Goal: Task Accomplishment & Management: Complete application form

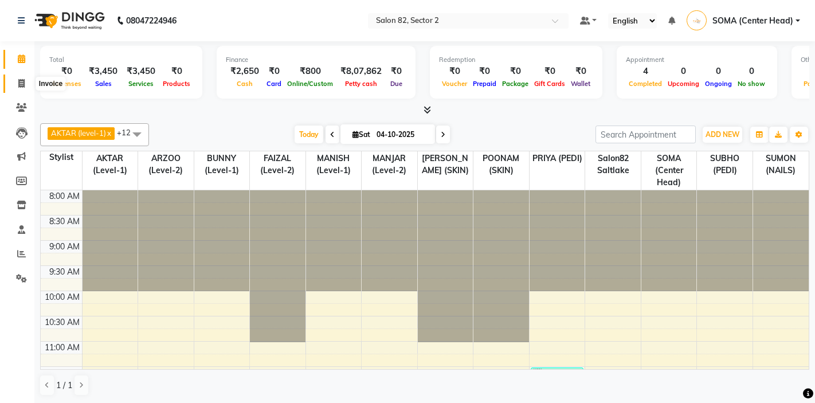
click at [20, 81] on icon at bounding box center [21, 83] width 6 height 9
select select "service"
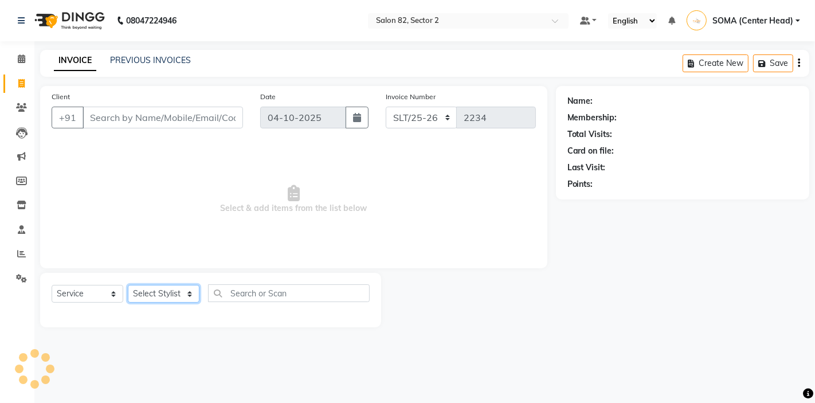
click at [150, 292] on select "Select Stylist" at bounding box center [164, 294] width 72 height 18
select select "33727"
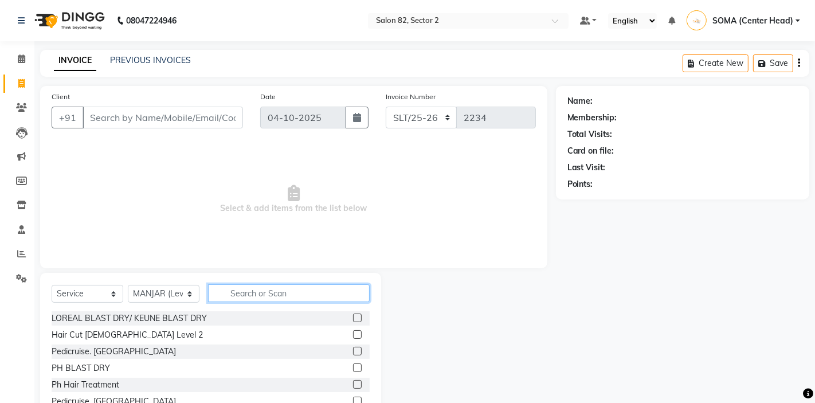
click at [239, 298] on input "text" at bounding box center [289, 293] width 162 height 18
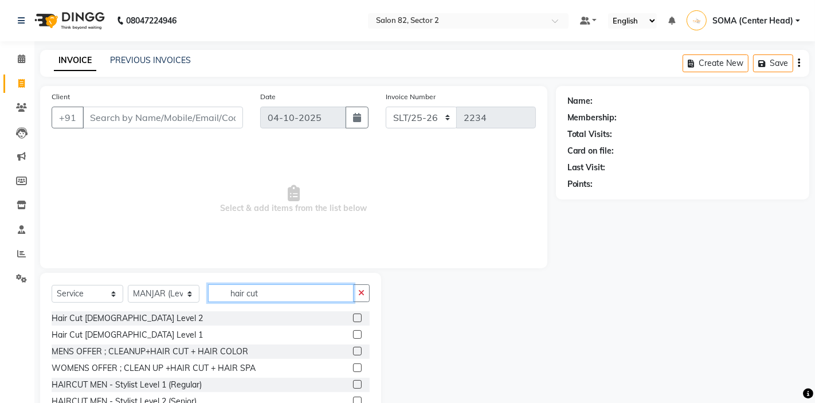
type input "hair cut"
click at [355, 401] on label at bounding box center [357, 401] width 9 height 9
click at [355, 401] on input "checkbox" at bounding box center [356, 401] width 7 height 7
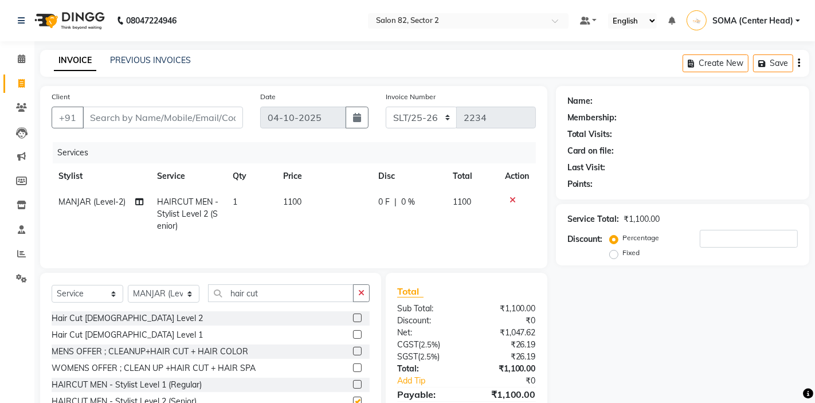
checkbox input "false"
click at [157, 292] on select "Select Stylist AKTAR (level-1) ARZOO (level-2) BUNNY (level-1) FAIZAL (level-2)…" at bounding box center [164, 294] width 72 height 18
select select "58556"
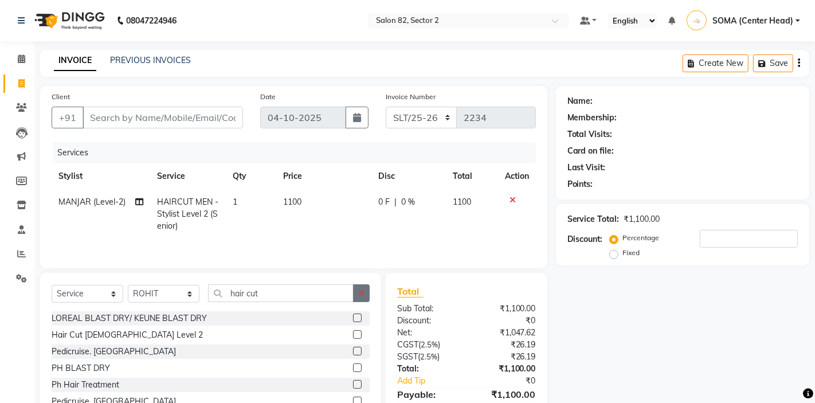
click at [362, 295] on icon "button" at bounding box center [361, 293] width 6 height 8
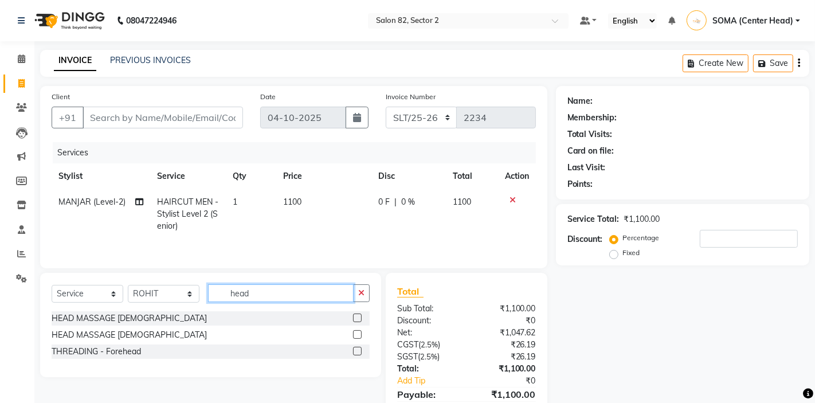
type input "head"
click at [358, 314] on label at bounding box center [357, 318] width 9 height 9
click at [358, 315] on input "checkbox" at bounding box center [356, 318] width 7 height 7
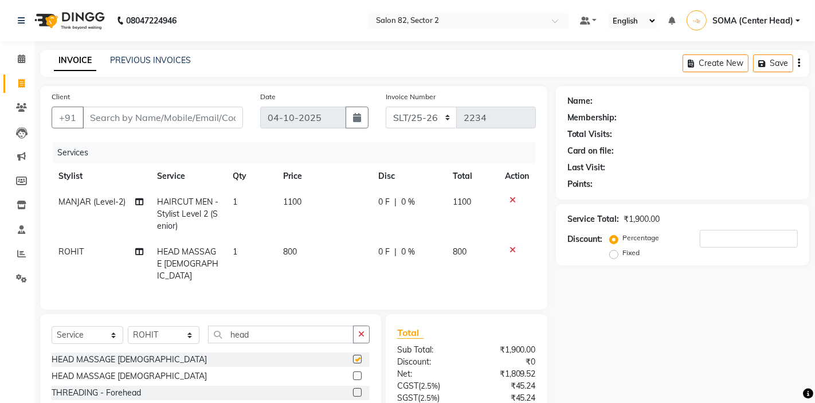
checkbox input "false"
click at [211, 123] on input "Client" at bounding box center [163, 118] width 161 height 22
type input "8"
type input "0"
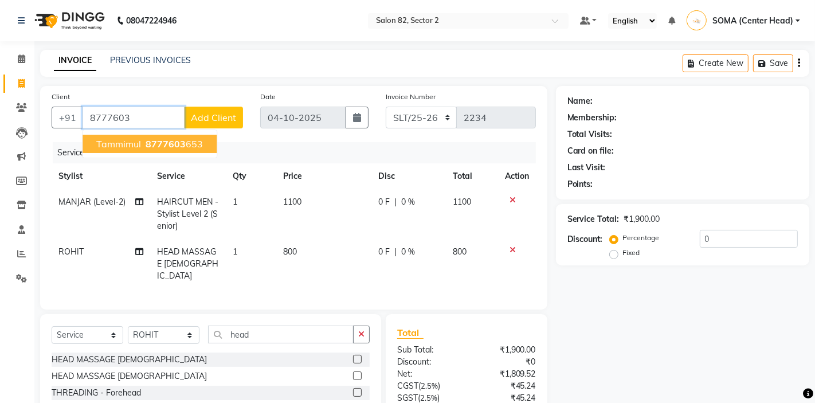
click at [183, 146] on ngb-highlight "8777603 653" at bounding box center [173, 143] width 60 height 11
type input "8777603653"
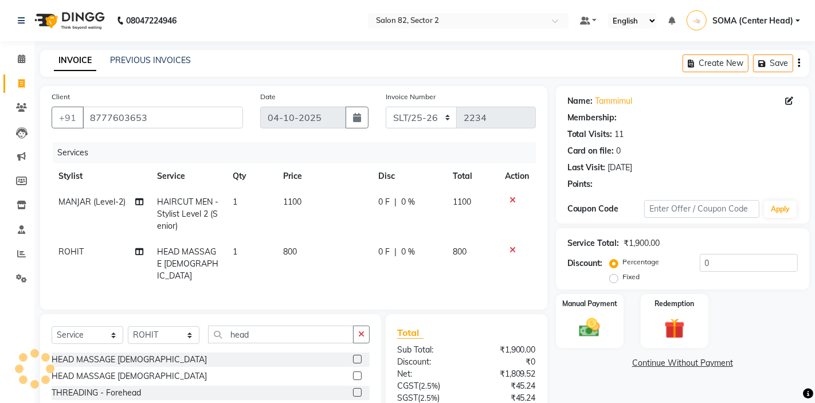
select select "1: Object"
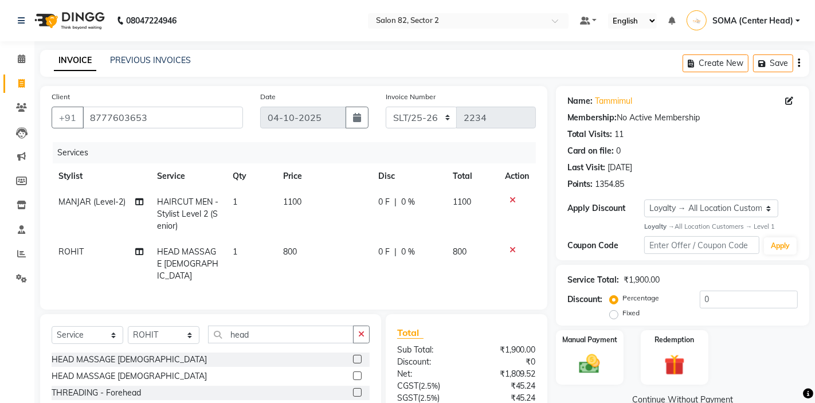
scroll to position [84, 0]
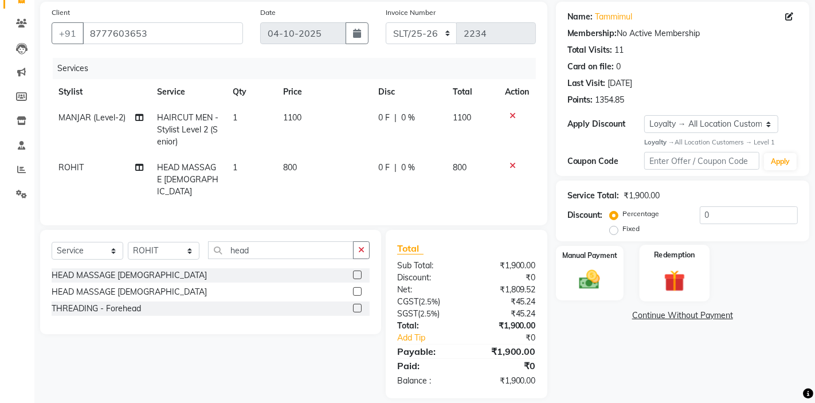
click at [652, 292] on div "Redemption" at bounding box center [674, 273] width 71 height 57
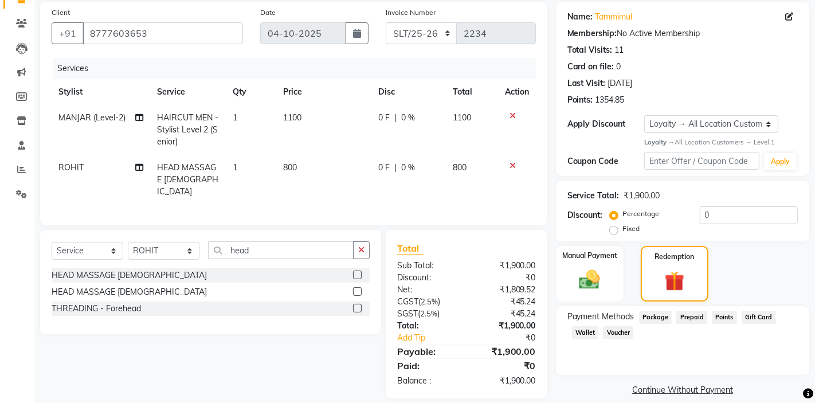
click at [726, 316] on span "Points" at bounding box center [724, 317] width 25 height 13
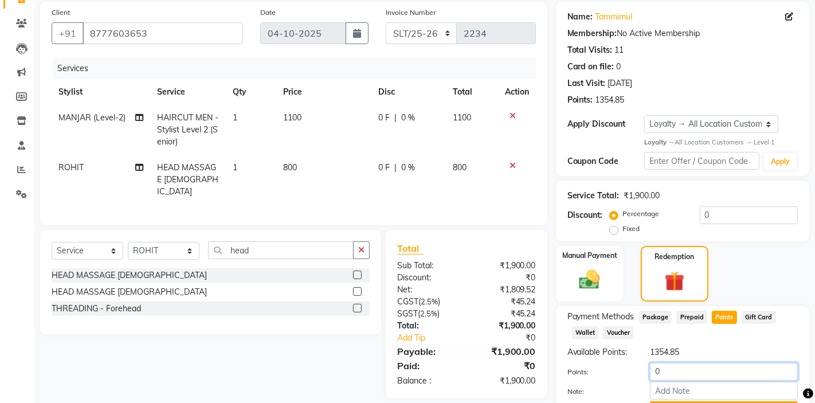
click at [677, 371] on input "0" at bounding box center [724, 372] width 148 height 18
type input "500"
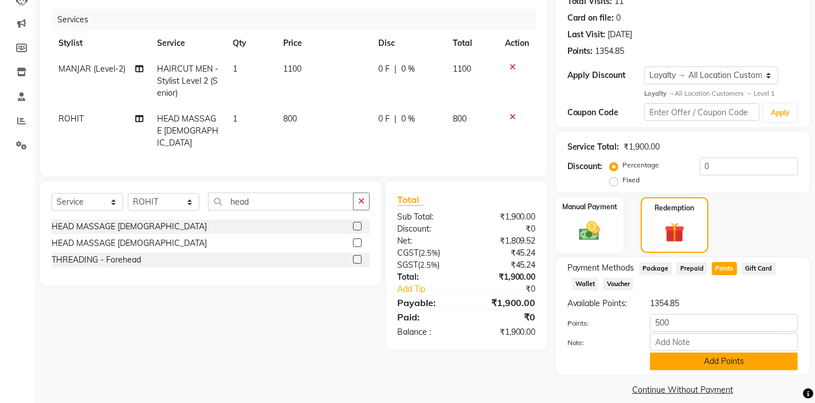
click at [660, 359] on button "Add Points" at bounding box center [724, 362] width 148 height 18
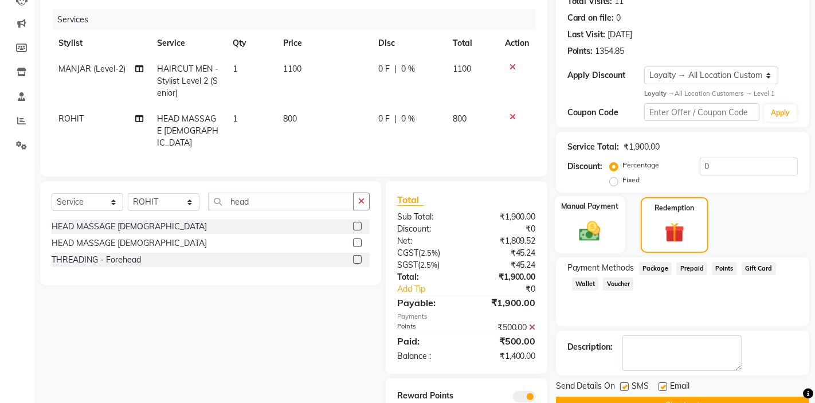
click at [598, 231] on img at bounding box center [589, 231] width 35 height 25
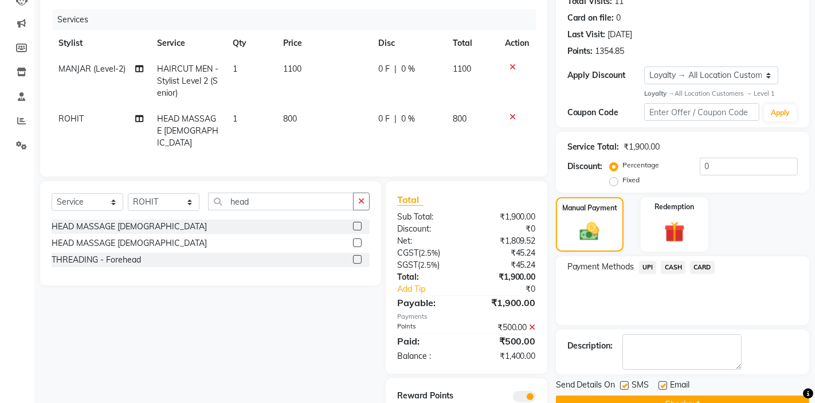
click at [674, 268] on span "CASH" at bounding box center [673, 267] width 25 height 13
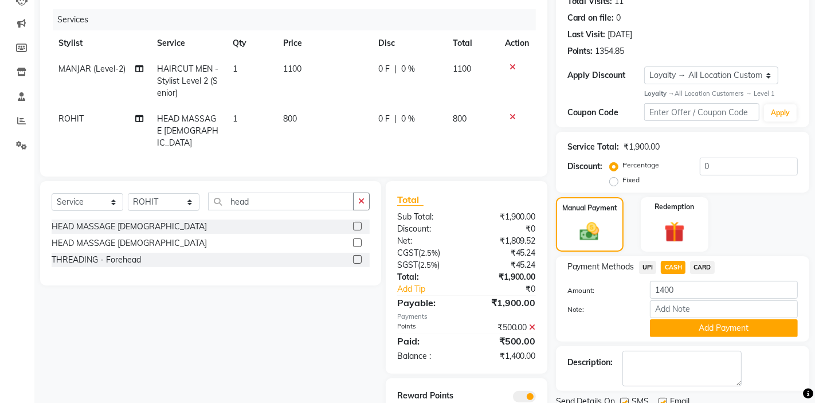
click at [698, 272] on span "CARD" at bounding box center [702, 267] width 25 height 13
click at [674, 327] on button "Add Payment" at bounding box center [724, 328] width 148 height 18
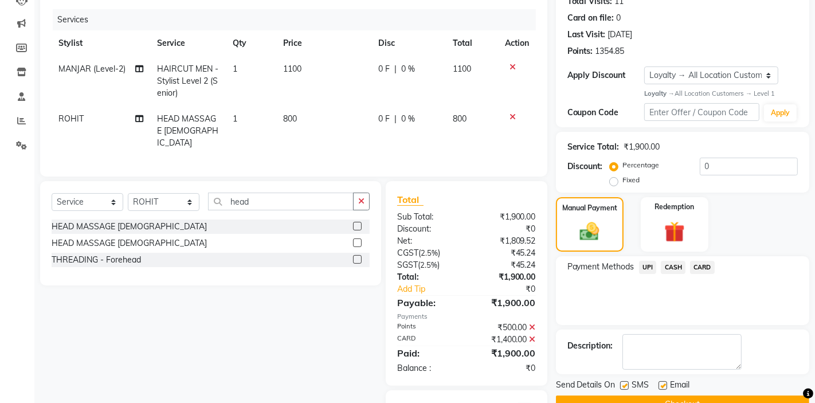
scroll to position [169, 0]
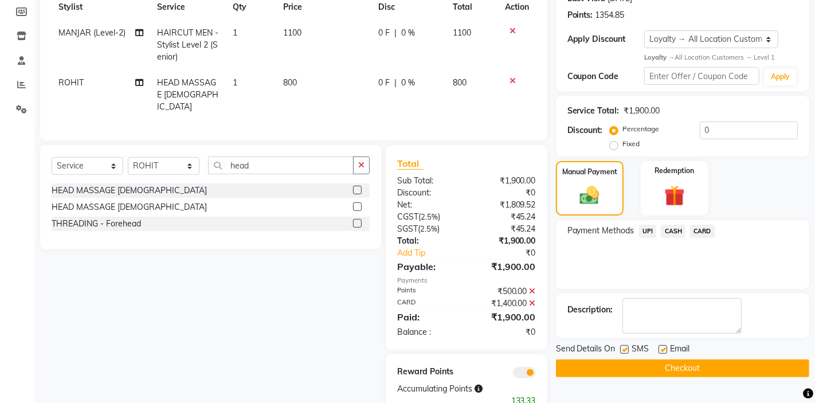
click at [608, 367] on button "Checkout" at bounding box center [682, 368] width 253 height 18
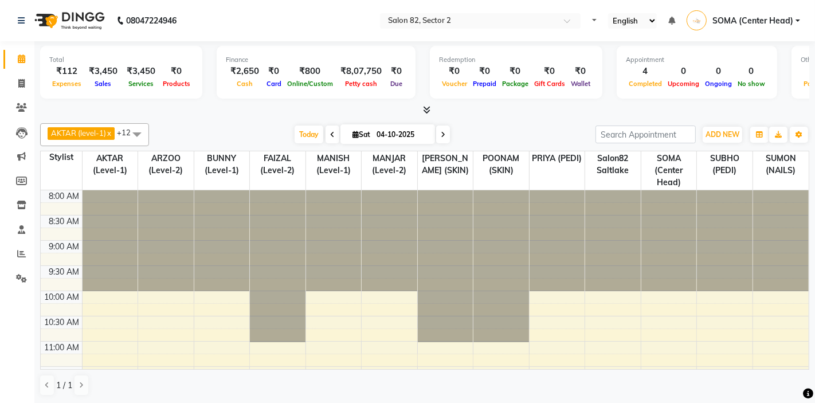
select select "en"
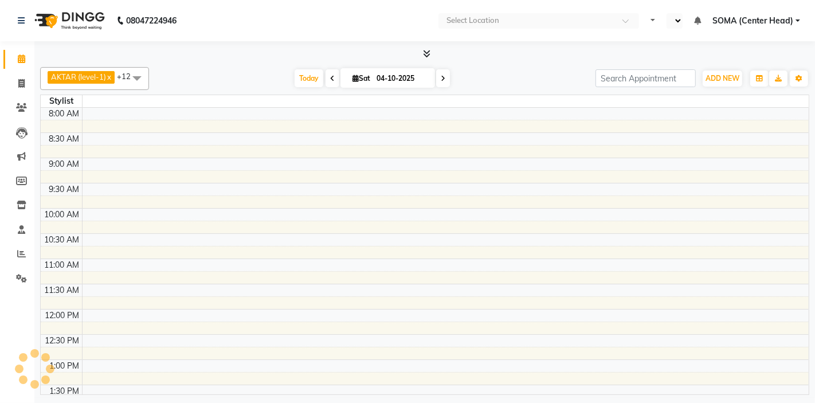
select select "en"
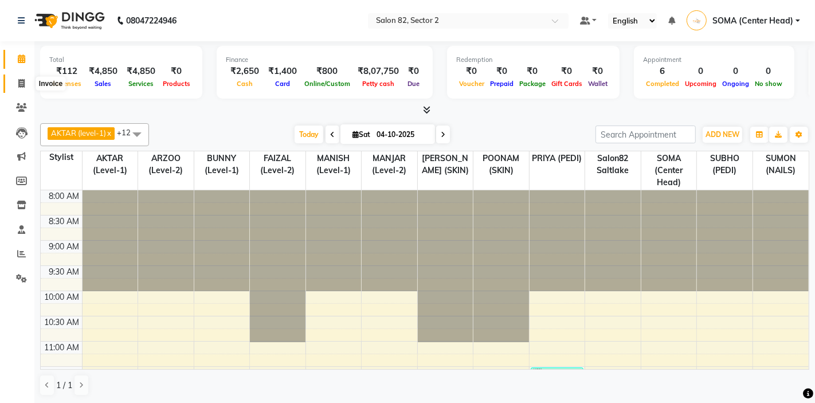
click at [22, 82] on icon at bounding box center [21, 83] width 6 height 9
select select "service"
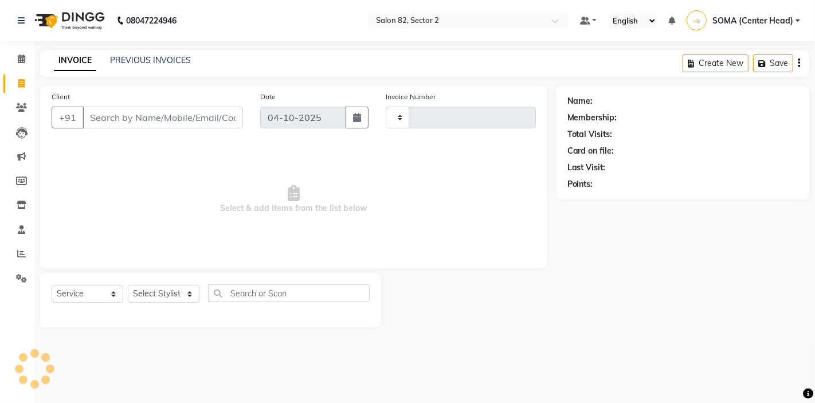
type input "2235"
select select "8703"
click at [158, 295] on select "Select Stylist AKTAR (level-1) ARZOO (level-2) BUNNY (level-1) FAIZAL (level-2)…" at bounding box center [164, 294] width 72 height 18
select select "74473"
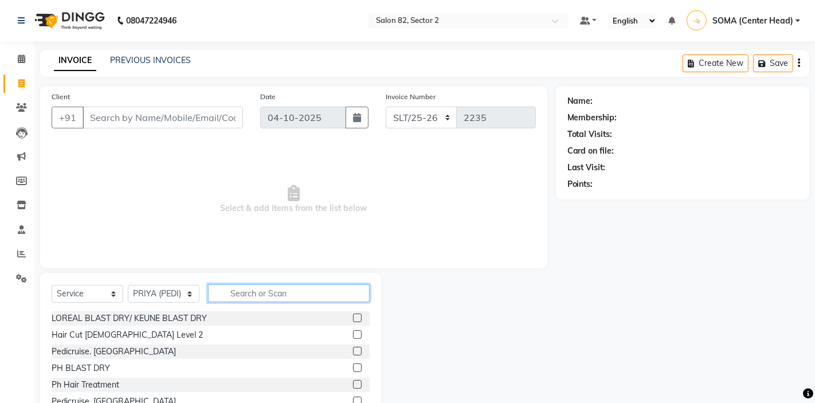
click at [235, 299] on input "text" at bounding box center [289, 293] width 162 height 18
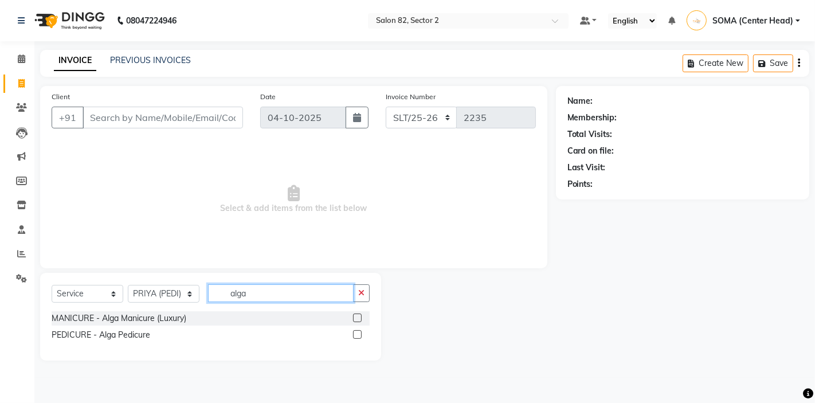
type input "alga"
click at [354, 333] on label at bounding box center [357, 334] width 9 height 9
click at [354, 333] on input "checkbox" at bounding box center [356, 334] width 7 height 7
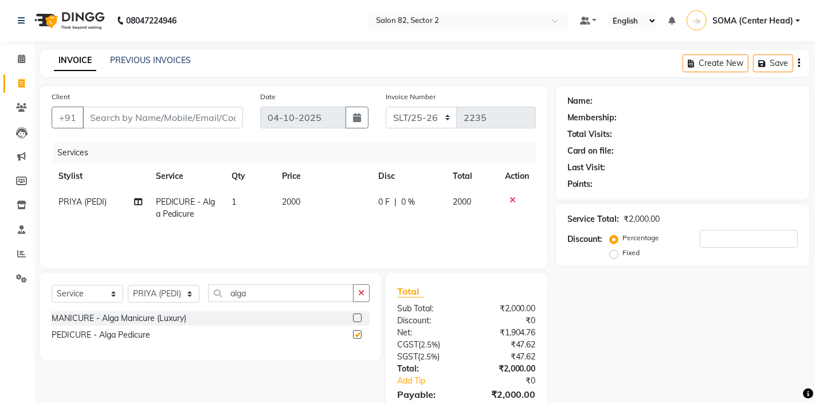
checkbox input "false"
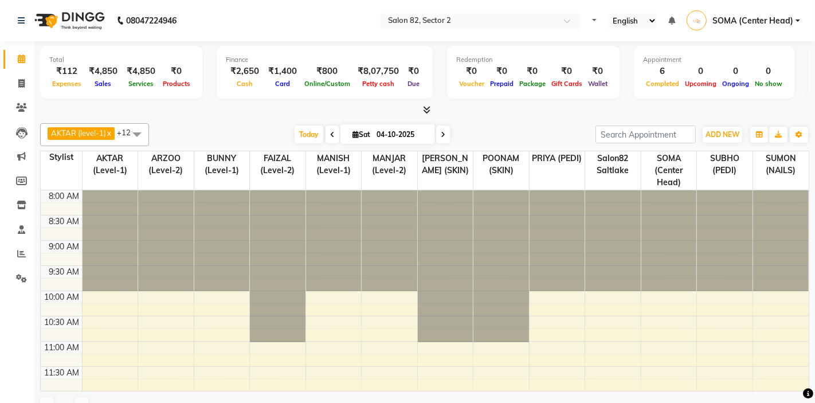
select select "en"
